Goal: Contribute content

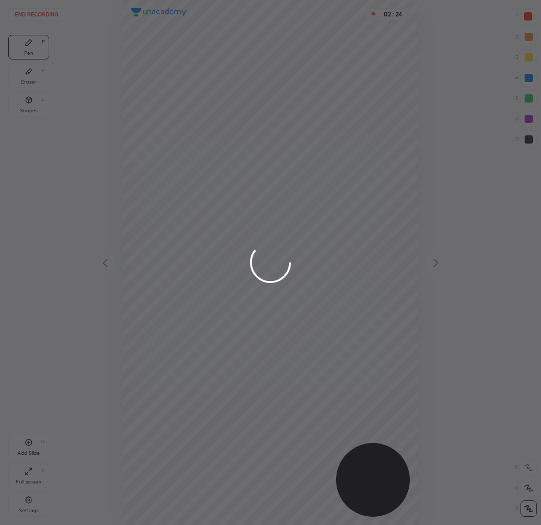
scroll to position [525, 377]
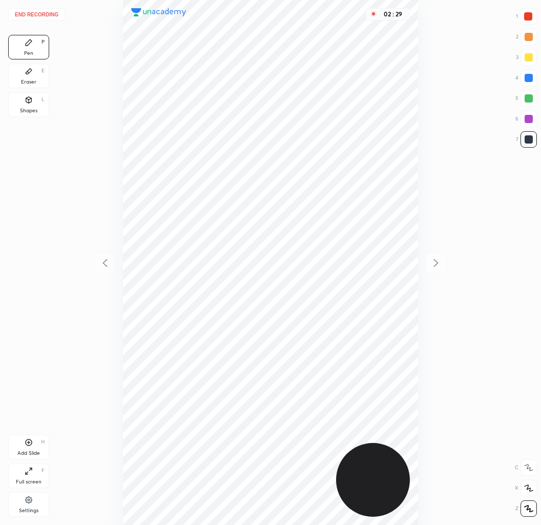
click at [48, 11] on button "End recording" at bounding box center [36, 14] width 57 height 12
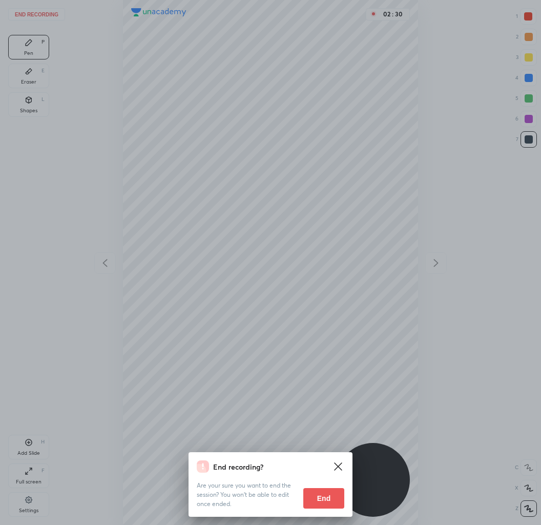
click at [315, 515] on div "End recording? Are your sure you want to end the session? You won’t be able to …" at bounding box center [271, 484] width 164 height 65
click at [324, 493] on button "End" at bounding box center [323, 498] width 41 height 21
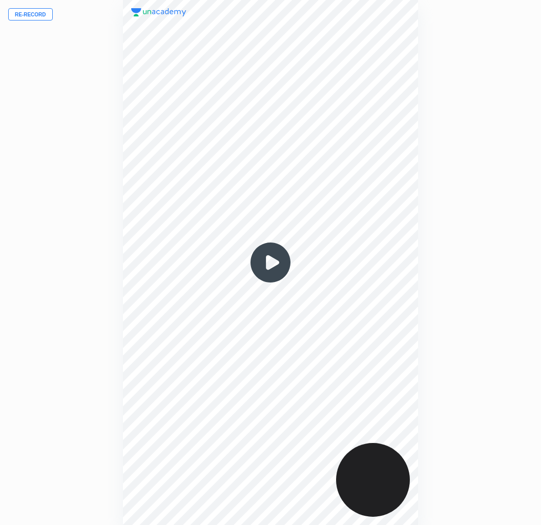
click at [28, 19] on button "Re-record" at bounding box center [30, 14] width 45 height 12
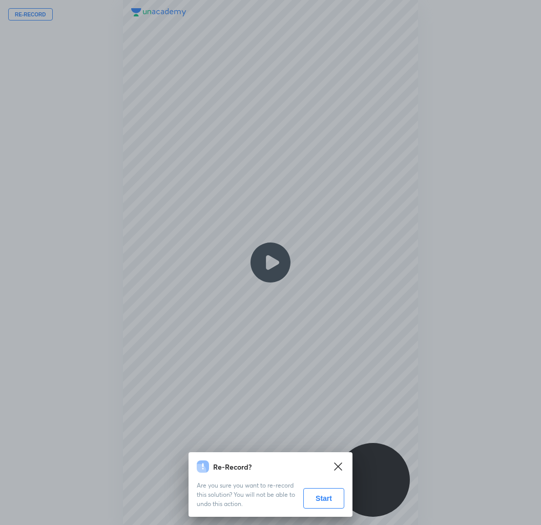
click at [337, 494] on button "Start" at bounding box center [323, 498] width 41 height 21
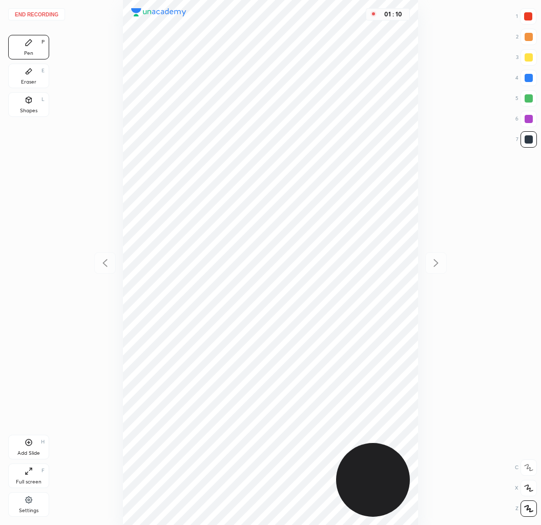
click at [522, 16] on div at bounding box center [528, 16] width 16 height 16
click at [527, 98] on div at bounding box center [529, 98] width 8 height 8
click at [529, 80] on div at bounding box center [529, 78] width 8 height 8
click at [35, 448] on div "Add Slide H" at bounding box center [28, 447] width 41 height 25
click at [529, 95] on div at bounding box center [529, 98] width 8 height 8
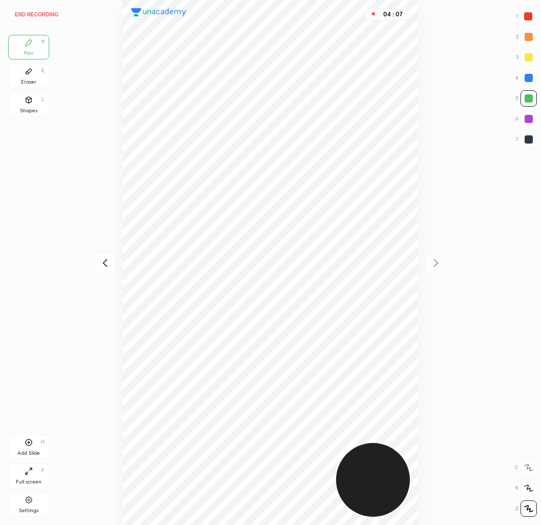
click at [531, 116] on div at bounding box center [529, 119] width 8 height 8
click at [31, 14] on button "End recording" at bounding box center [36, 14] width 57 height 12
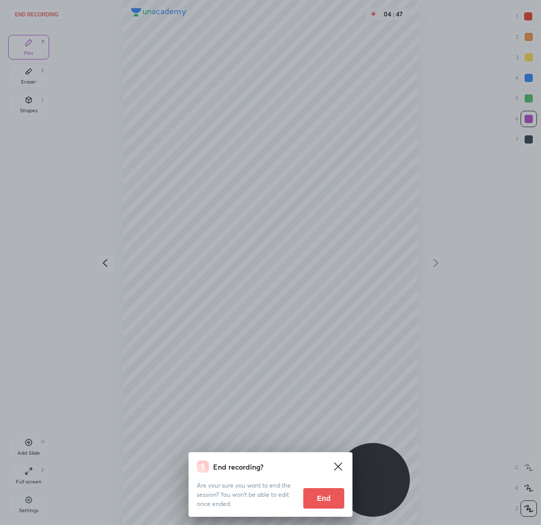
click at [329, 492] on button "End" at bounding box center [323, 498] width 41 height 21
